Goal: Use online tool/utility: Utilize a website feature to perform a specific function

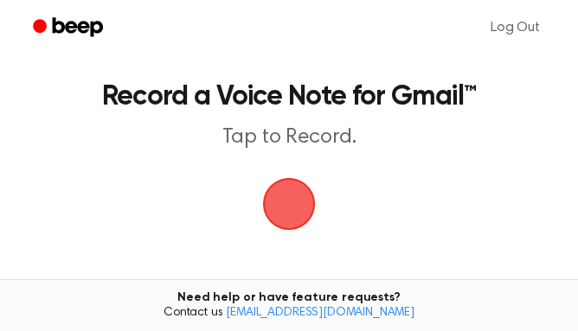
click at [290, 210] on span "button" at bounding box center [289, 204] width 48 height 48
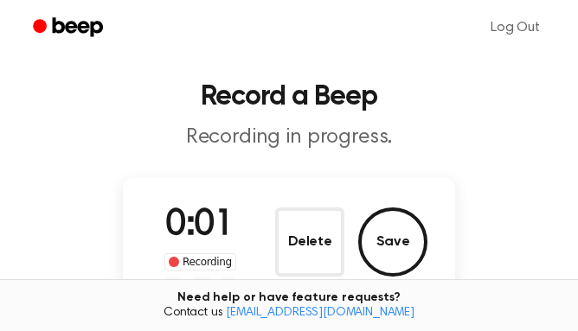
scroll to position [62, 0]
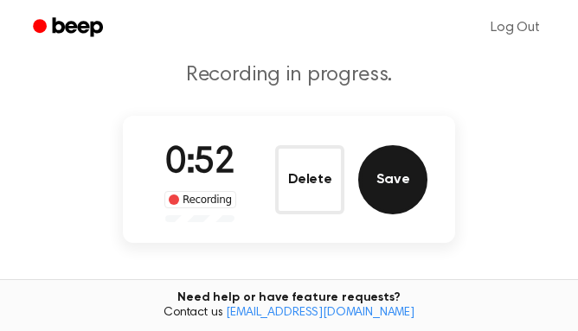
click at [397, 166] on button "Save" at bounding box center [392, 179] width 69 height 69
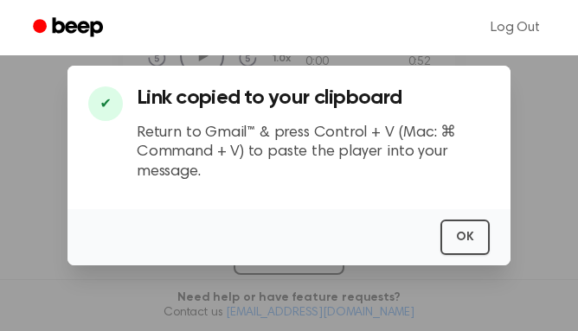
scroll to position [201, 0]
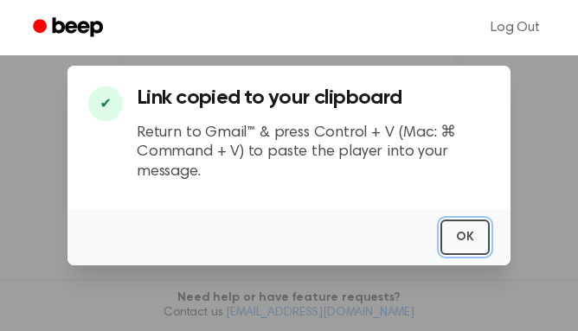
drag, startPoint x: 470, startPoint y: 237, endPoint x: 480, endPoint y: 267, distance: 32.0
click at [480, 267] on div "​ ✔ Link copied to your clipboard Return to Gmail™ & press Control + V (Mac: ⌘ …" at bounding box center [289, 165] width 578 height 331
click at [457, 221] on button "OK" at bounding box center [464, 237] width 49 height 35
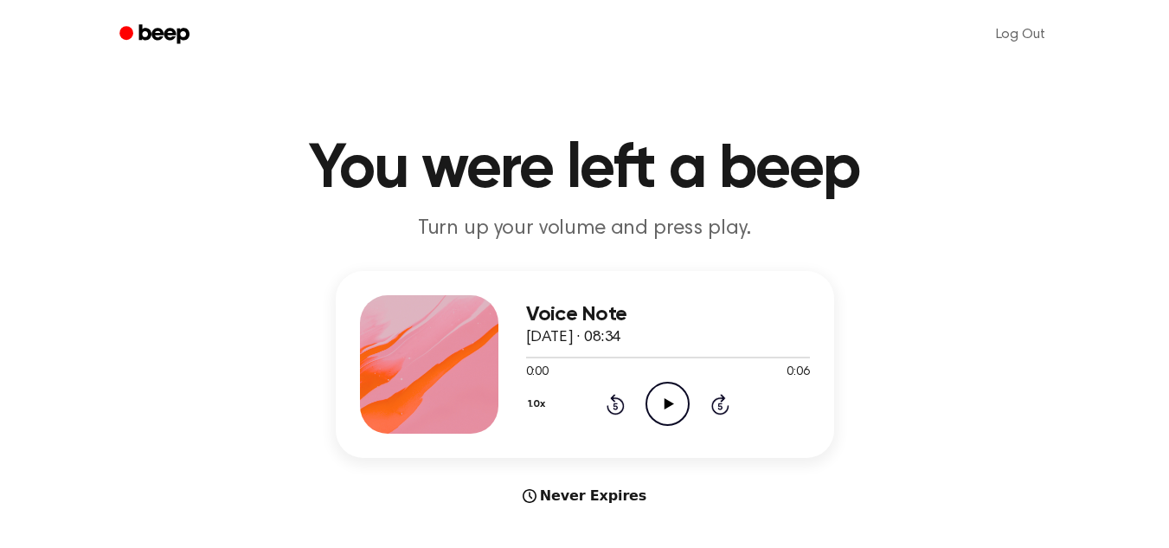
click at [675, 398] on icon "Play Audio" at bounding box center [667, 404] width 44 height 44
click at [671, 405] on icon at bounding box center [669, 403] width 10 height 11
click at [660, 396] on icon "Play Audio" at bounding box center [667, 404] width 44 height 44
